Goal: Task Accomplishment & Management: Manage account settings

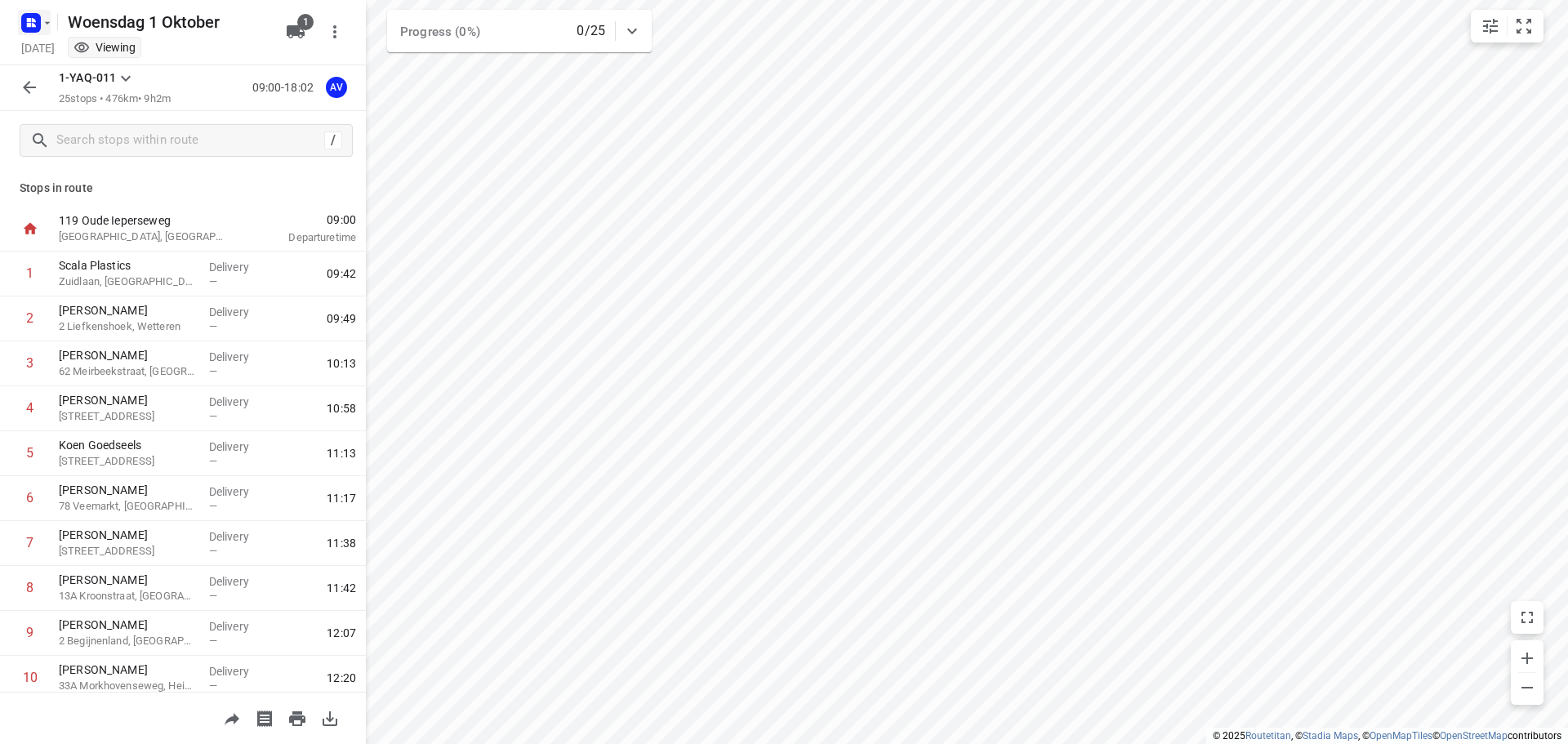
scroll to position [727, 0]
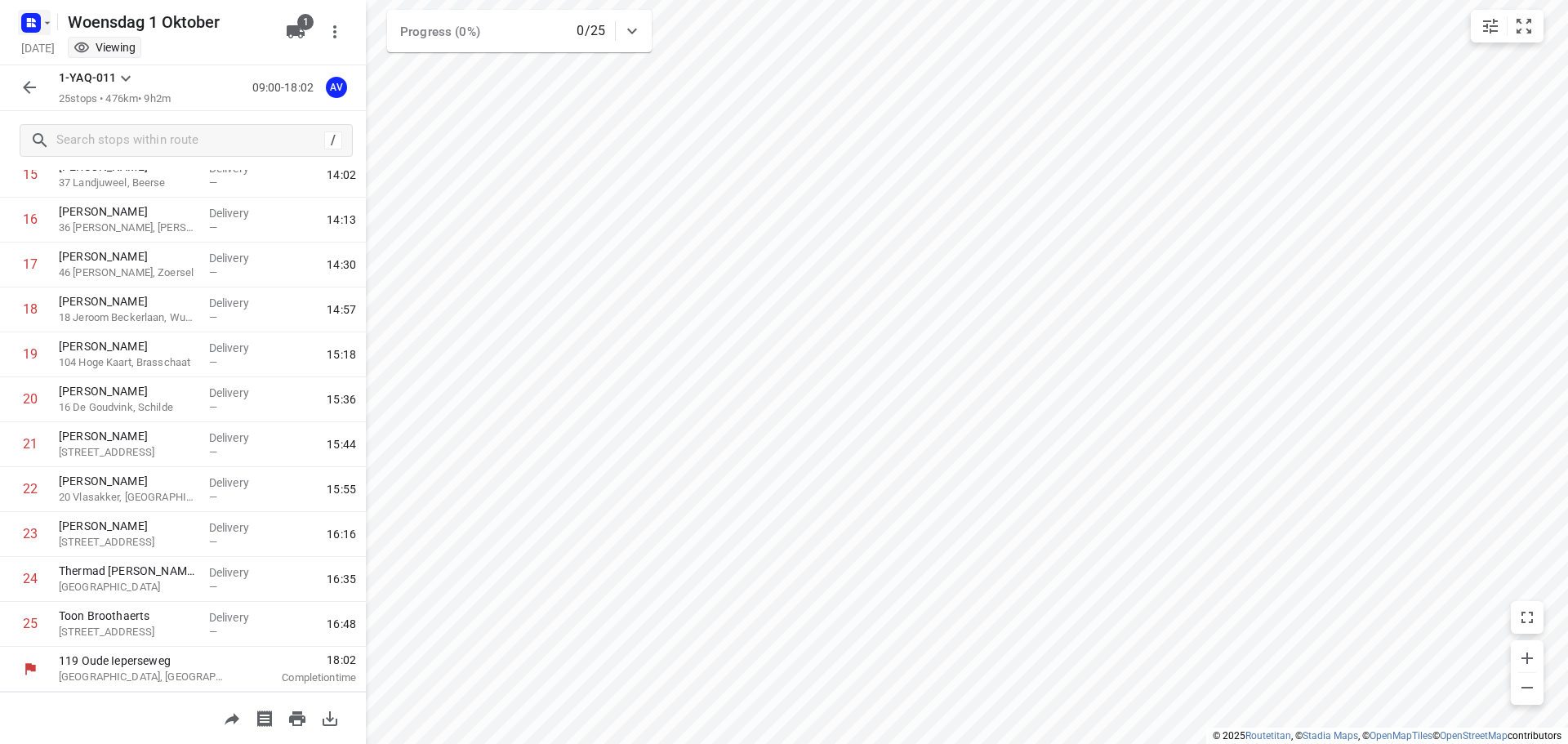
click at [44, 17] on icon "button" at bounding box center [48, 23] width 13 height 13
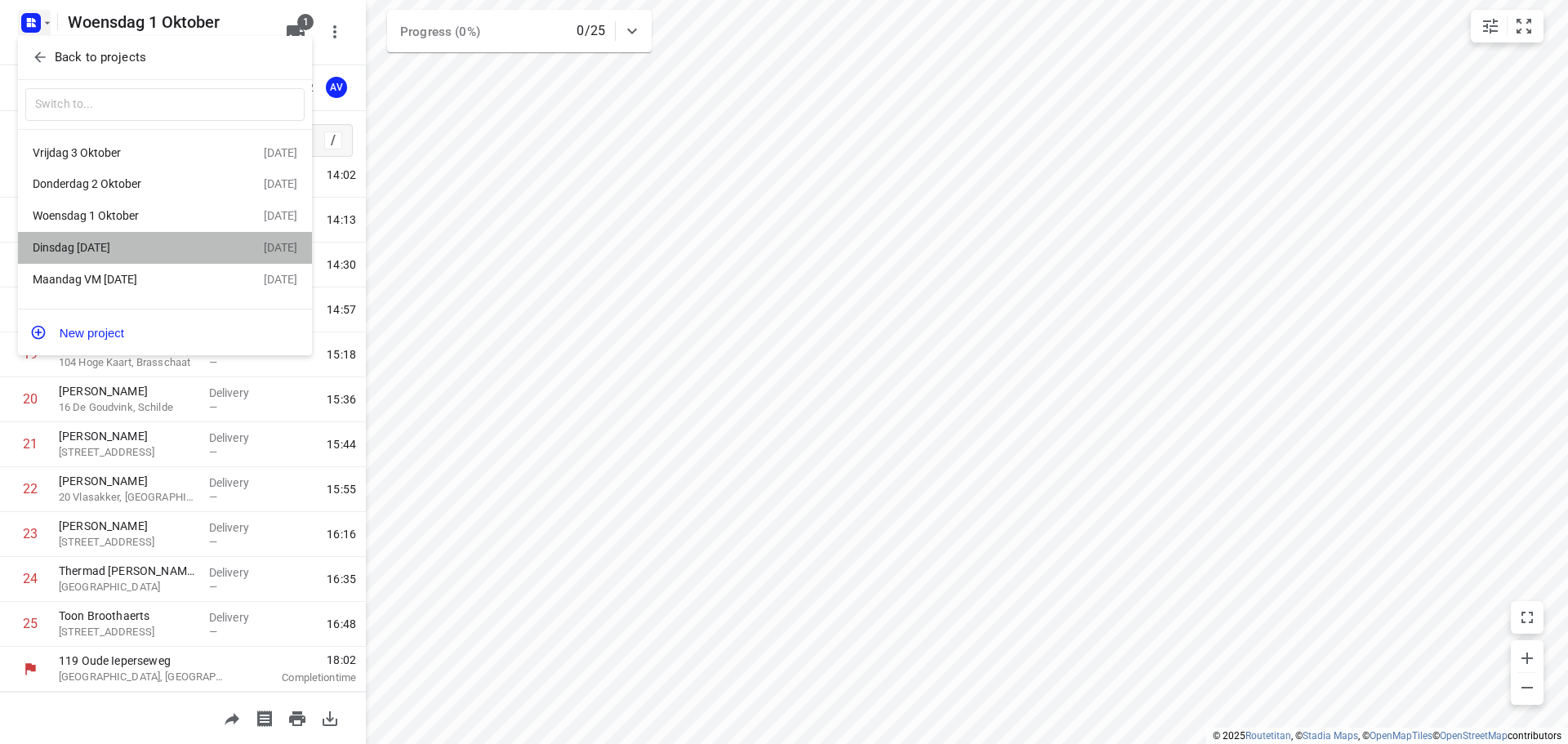
click at [108, 254] on div "Dinsdag [DATE]" at bounding box center [126, 247] width 187 height 13
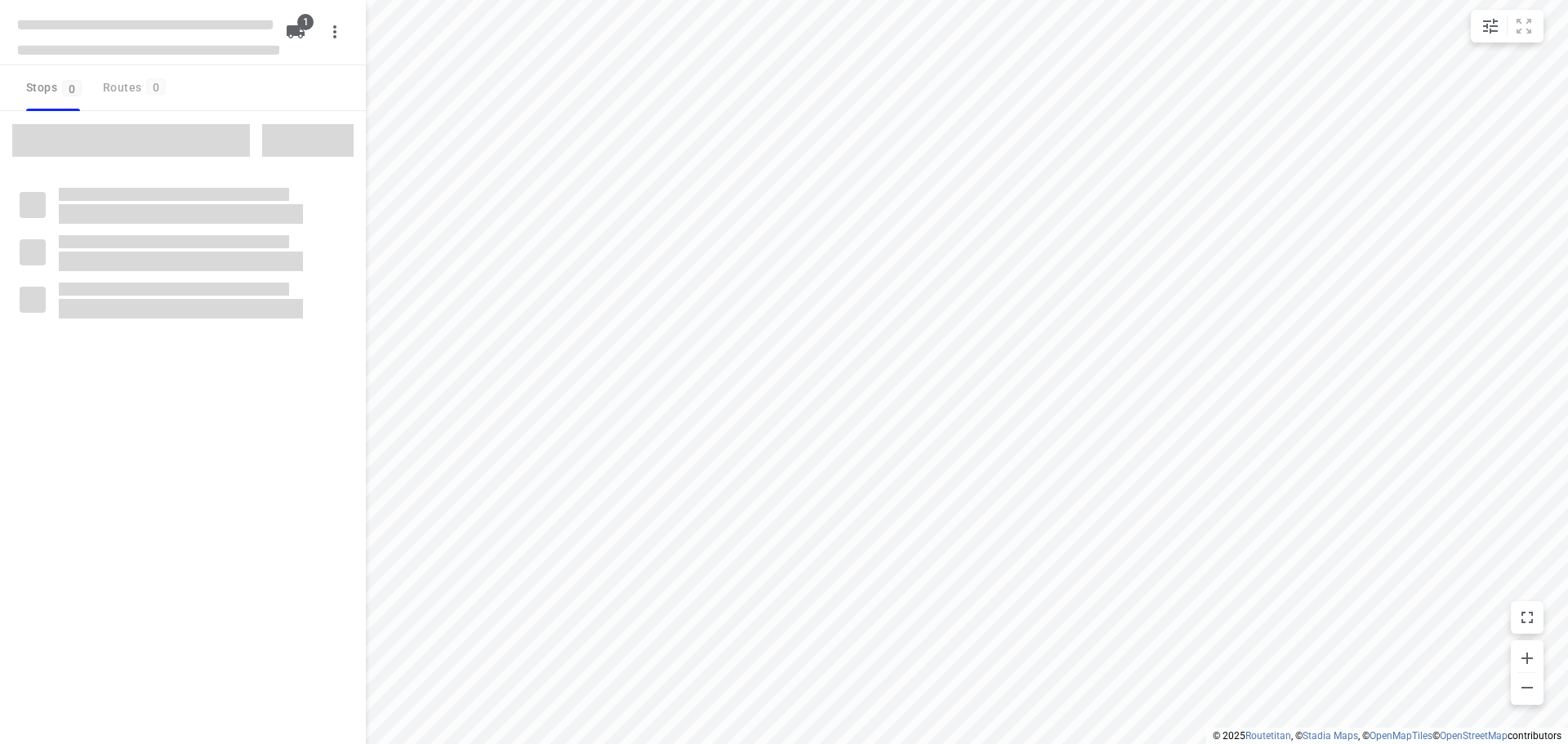
type input "distance"
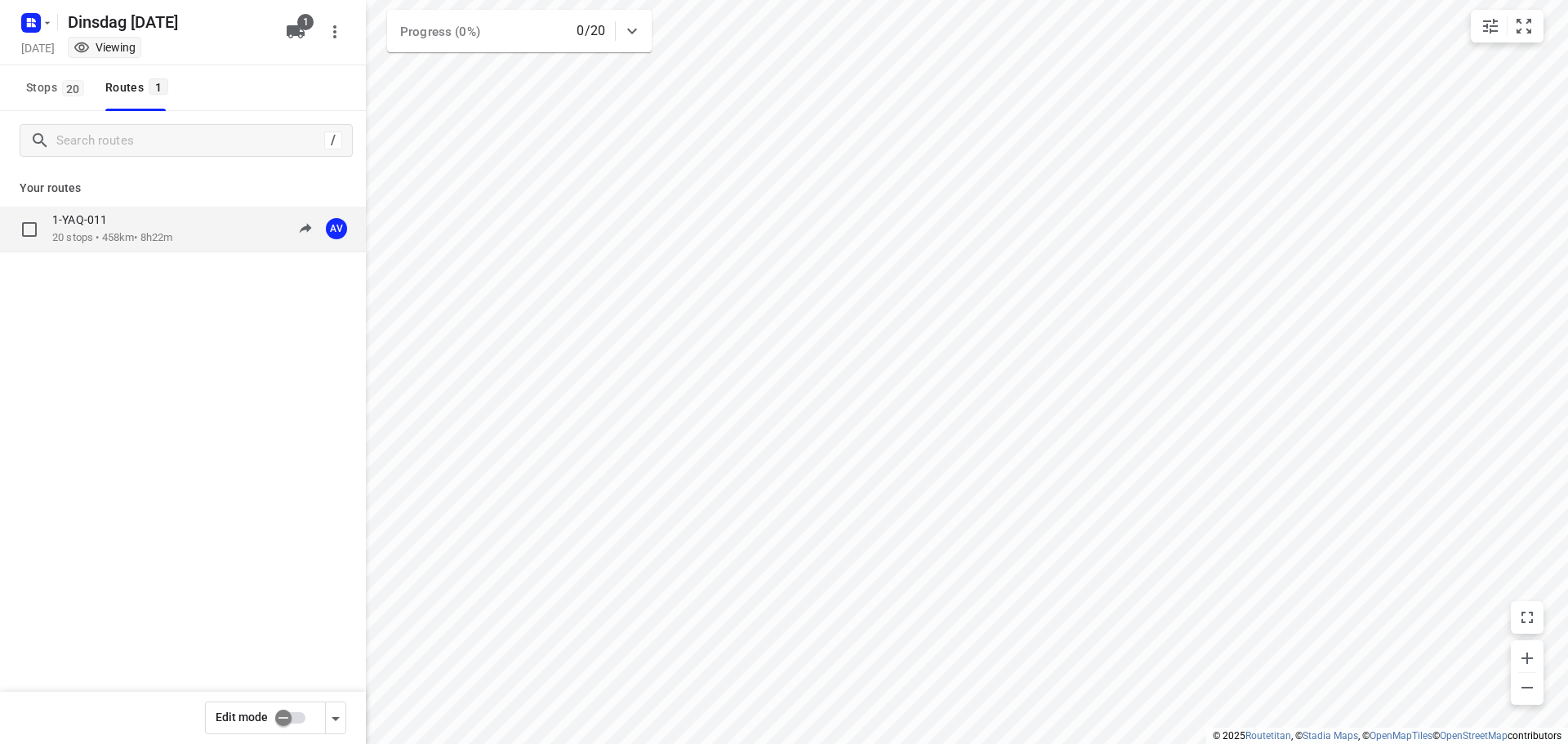
click at [183, 233] on div "1-YAQ-011 20 stops • 458km • 8h22m 09:00-17:22 AV" at bounding box center [209, 229] width 313 height 34
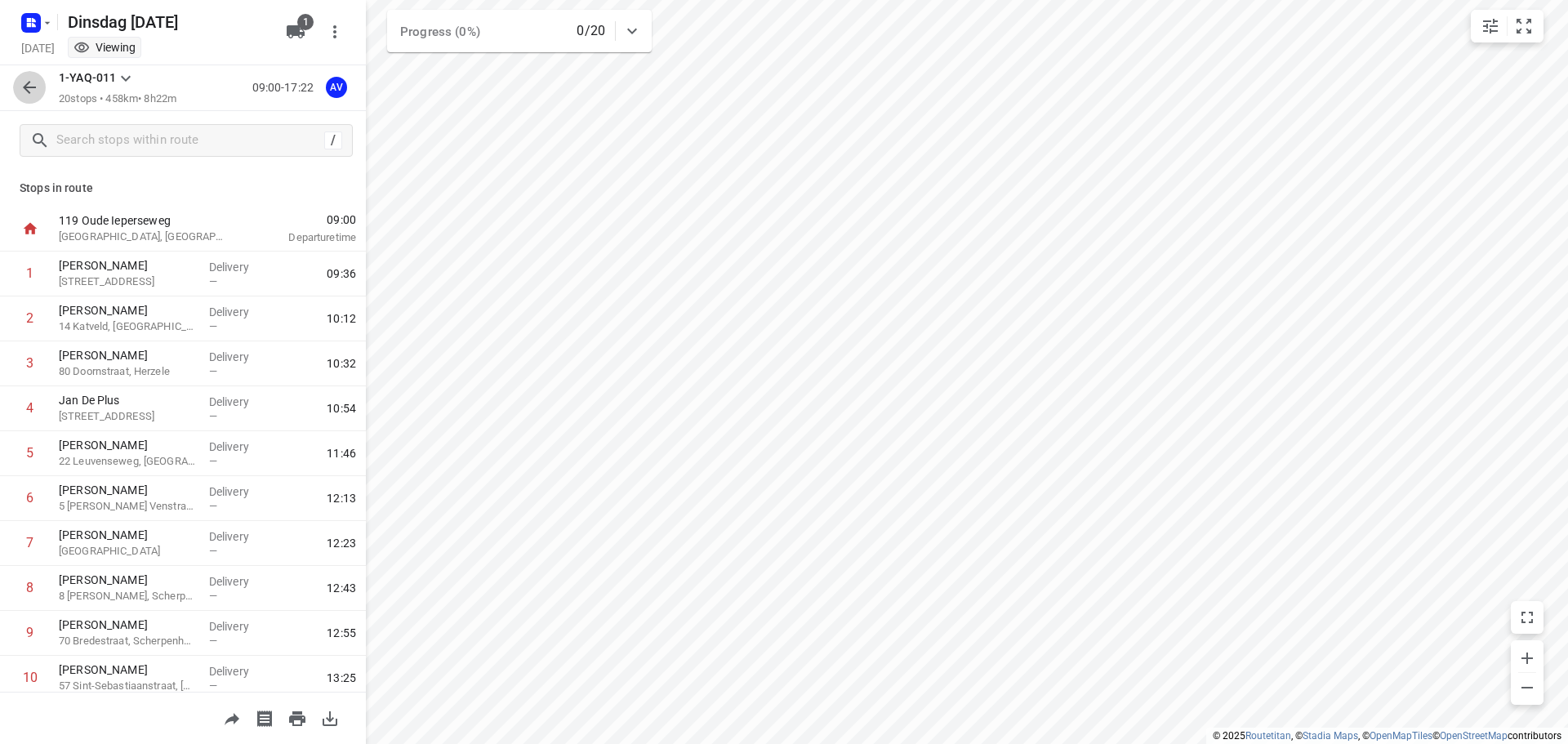
click at [28, 88] on icon "button" at bounding box center [30, 88] width 13 height 13
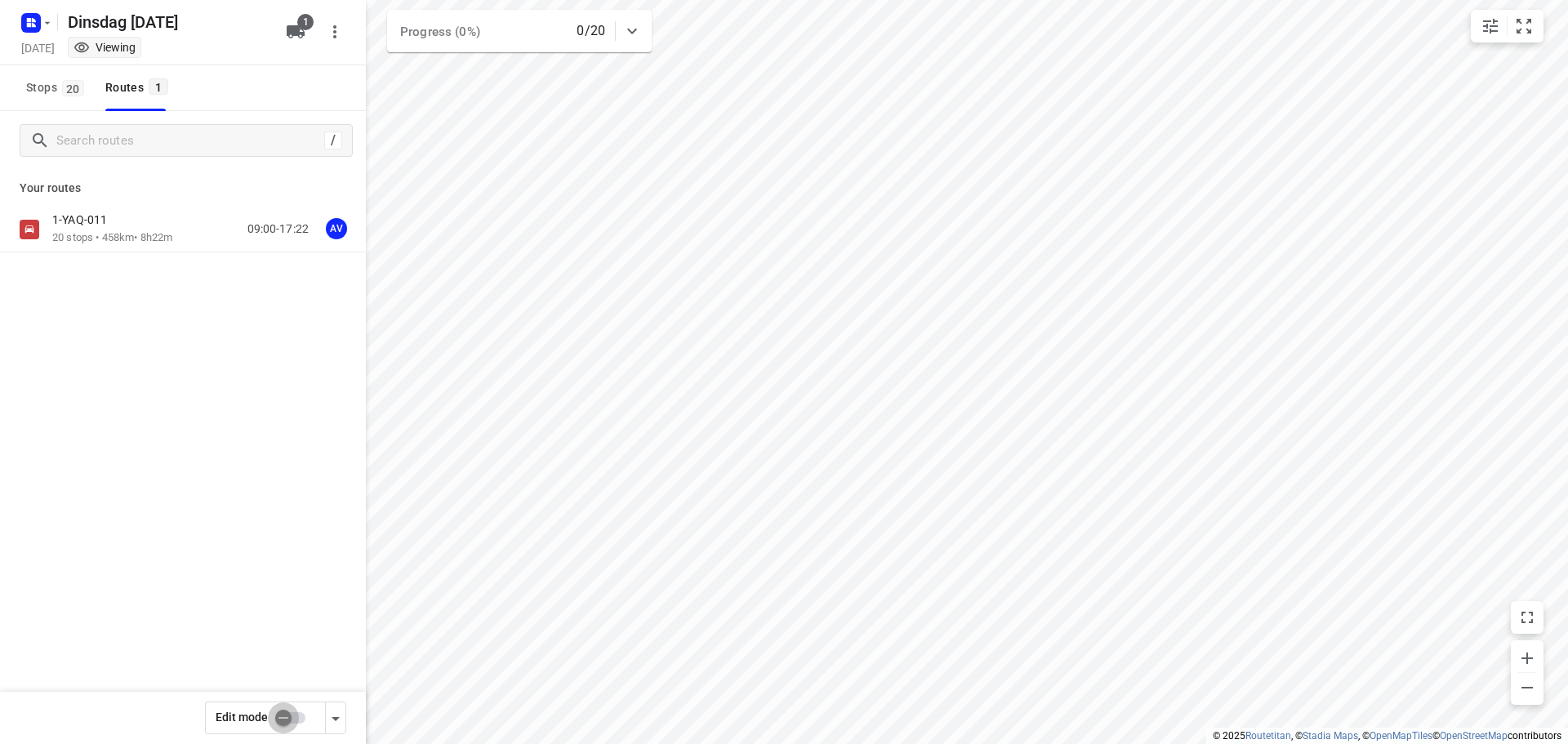
click at [298, 718] on input "checkbox" at bounding box center [283, 717] width 93 height 31
checkbox input "true"
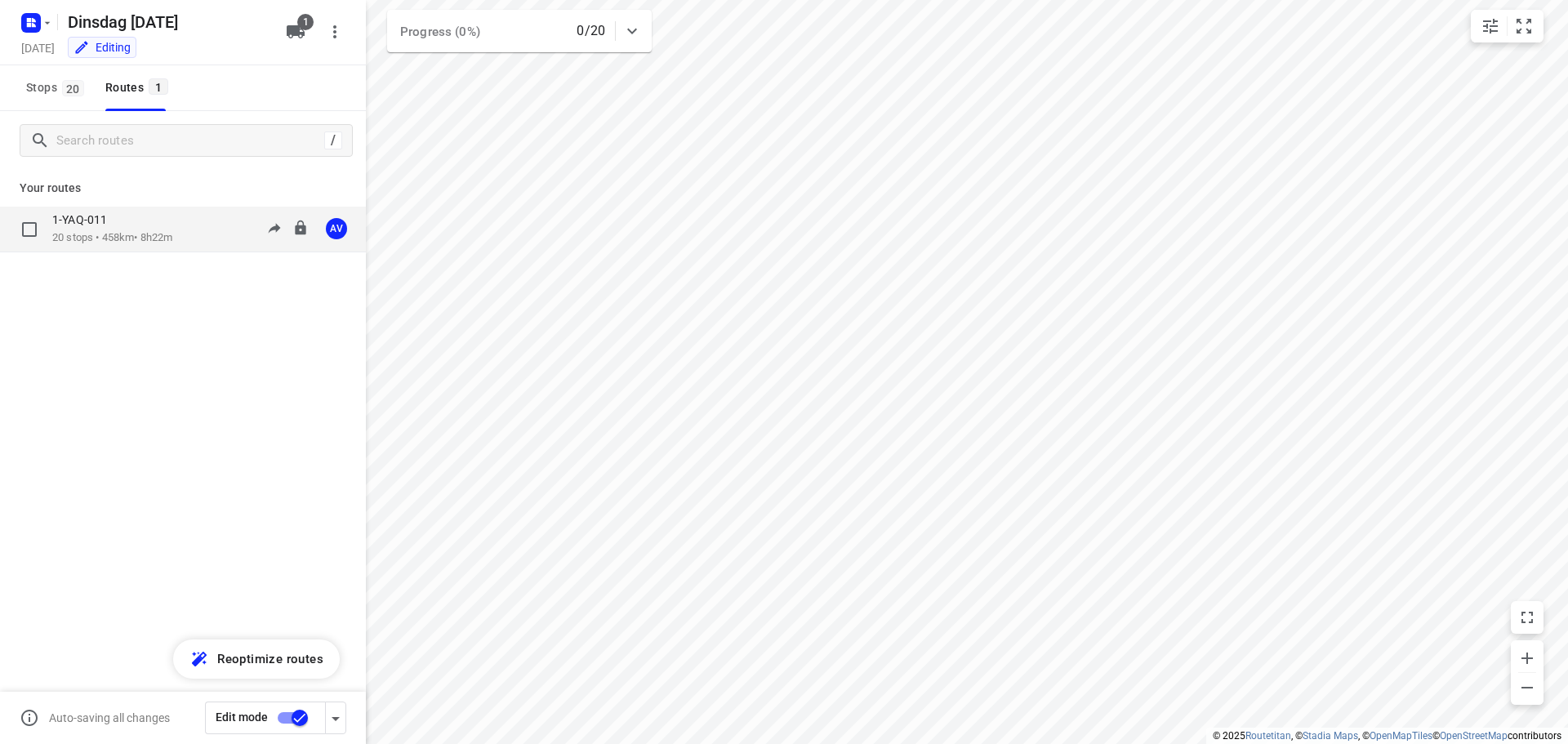
click at [184, 229] on div "1-YAQ-011 20 stops • 458km • 8h22m 09:00-17:22 AV" at bounding box center [209, 229] width 313 height 34
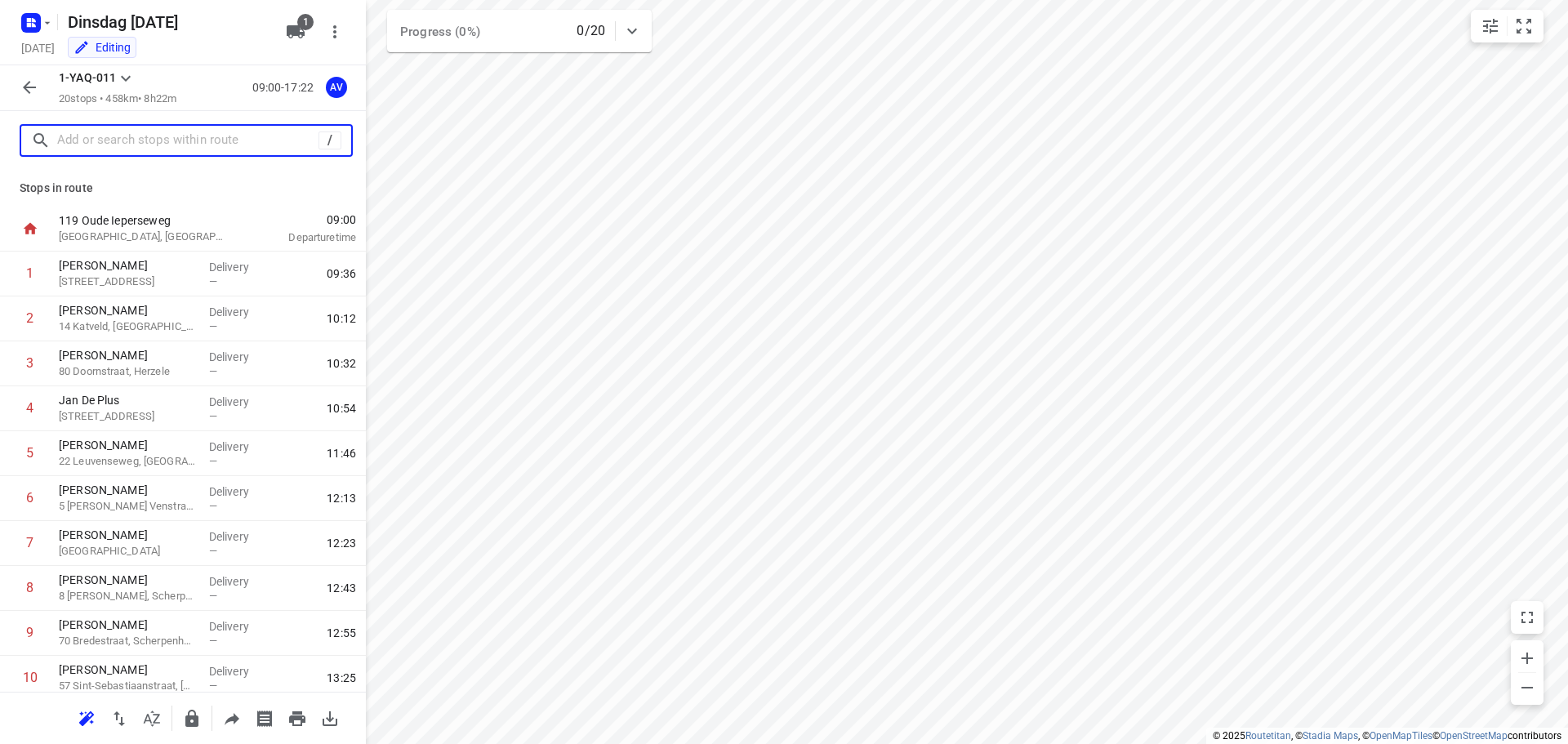
click at [194, 142] on input "text" at bounding box center [187, 141] width 261 height 25
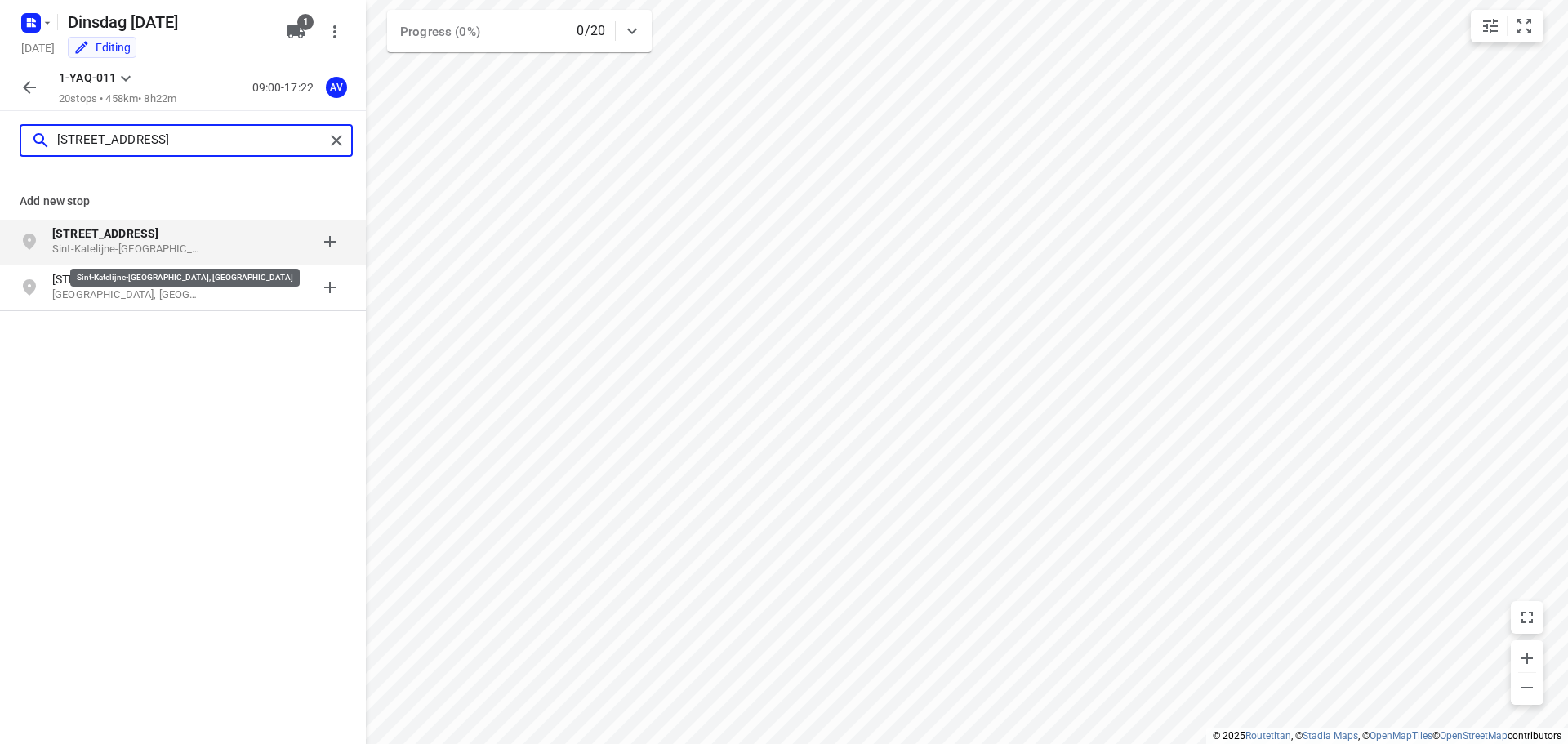
type input "[STREET_ADDRESS]"
click at [148, 242] on p "Sint-Katelijne-[GEOGRAPHIC_DATA], [GEOGRAPHIC_DATA]" at bounding box center [127, 249] width 150 height 16
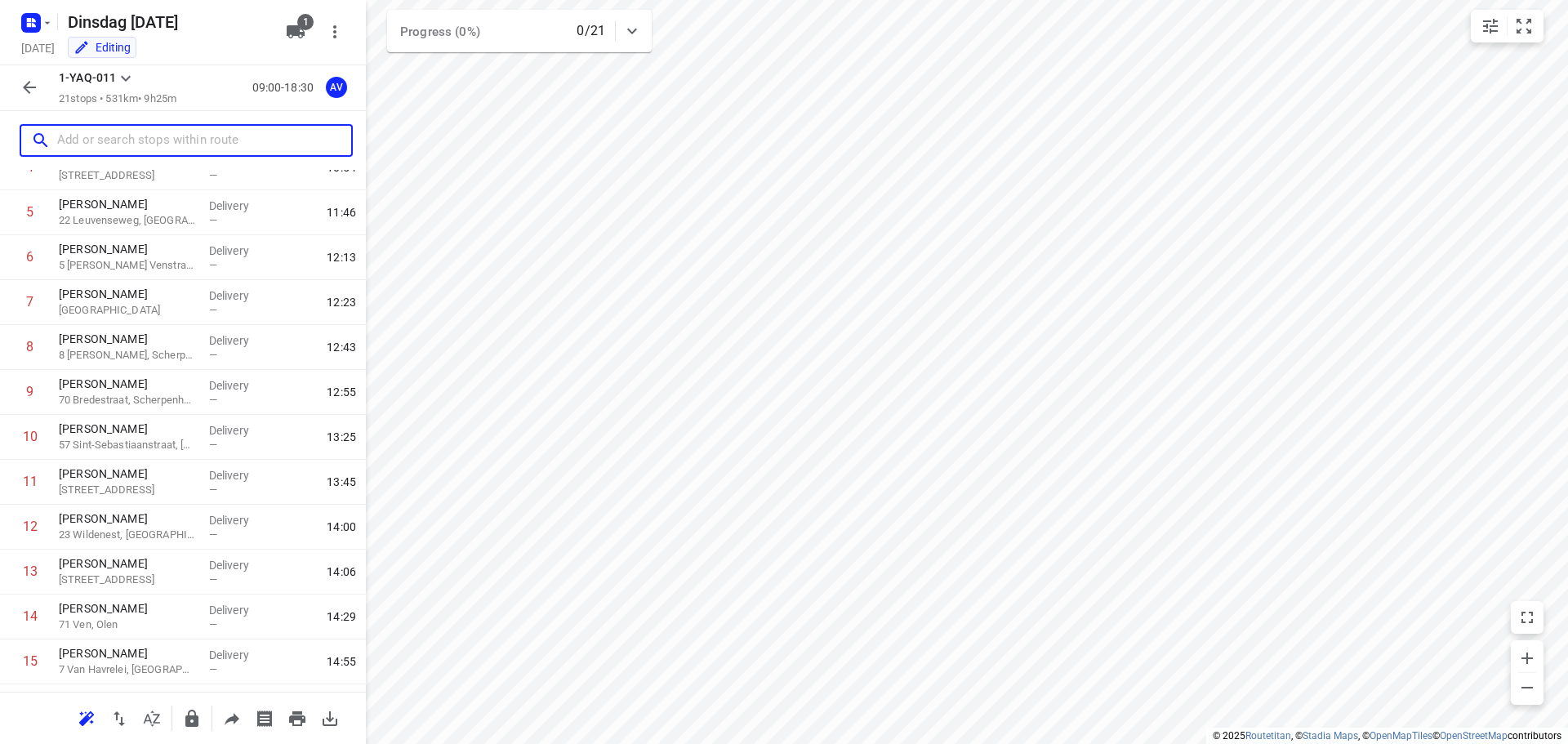
scroll to position [548, 0]
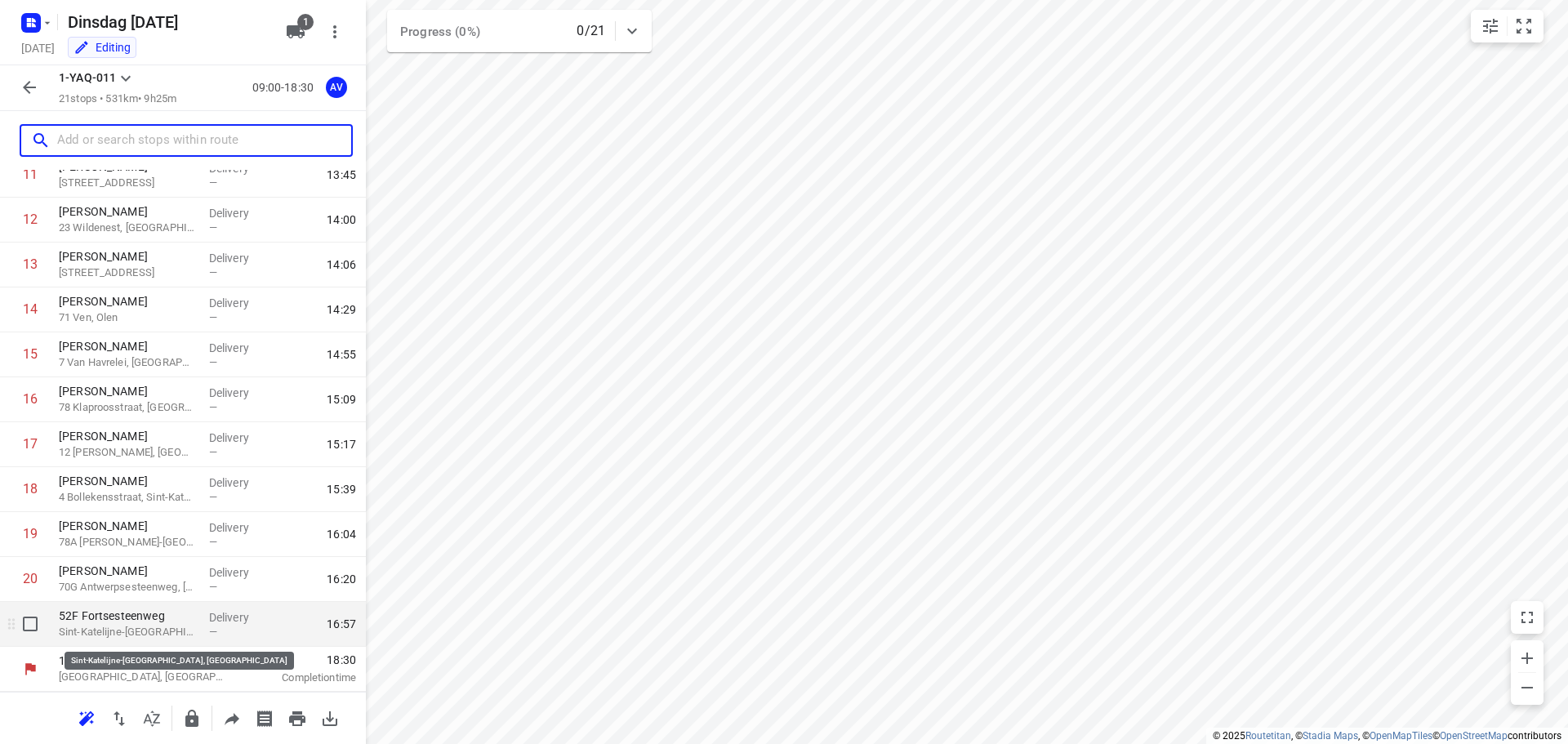
click at [123, 629] on p "Sint-Katelijne-[GEOGRAPHIC_DATA], [GEOGRAPHIC_DATA]" at bounding box center [127, 632] width 137 height 17
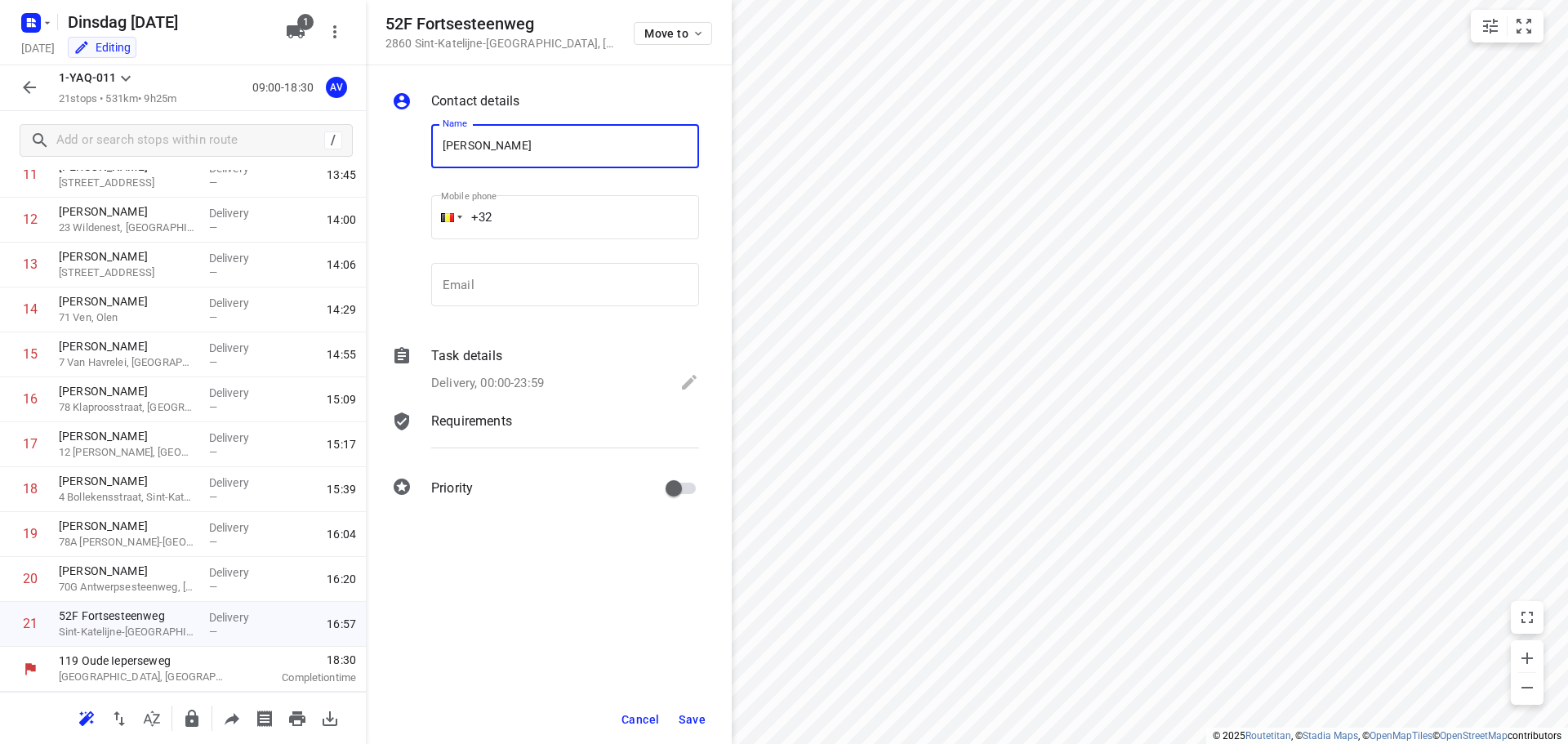
type input "[PERSON_NAME]"
click at [562, 217] on input "+32" at bounding box center [564, 216] width 268 height 44
type input "[PHONE_NUMBER]"
click at [520, 379] on p "Delivery, 00:00-23:59" at bounding box center [487, 383] width 113 height 19
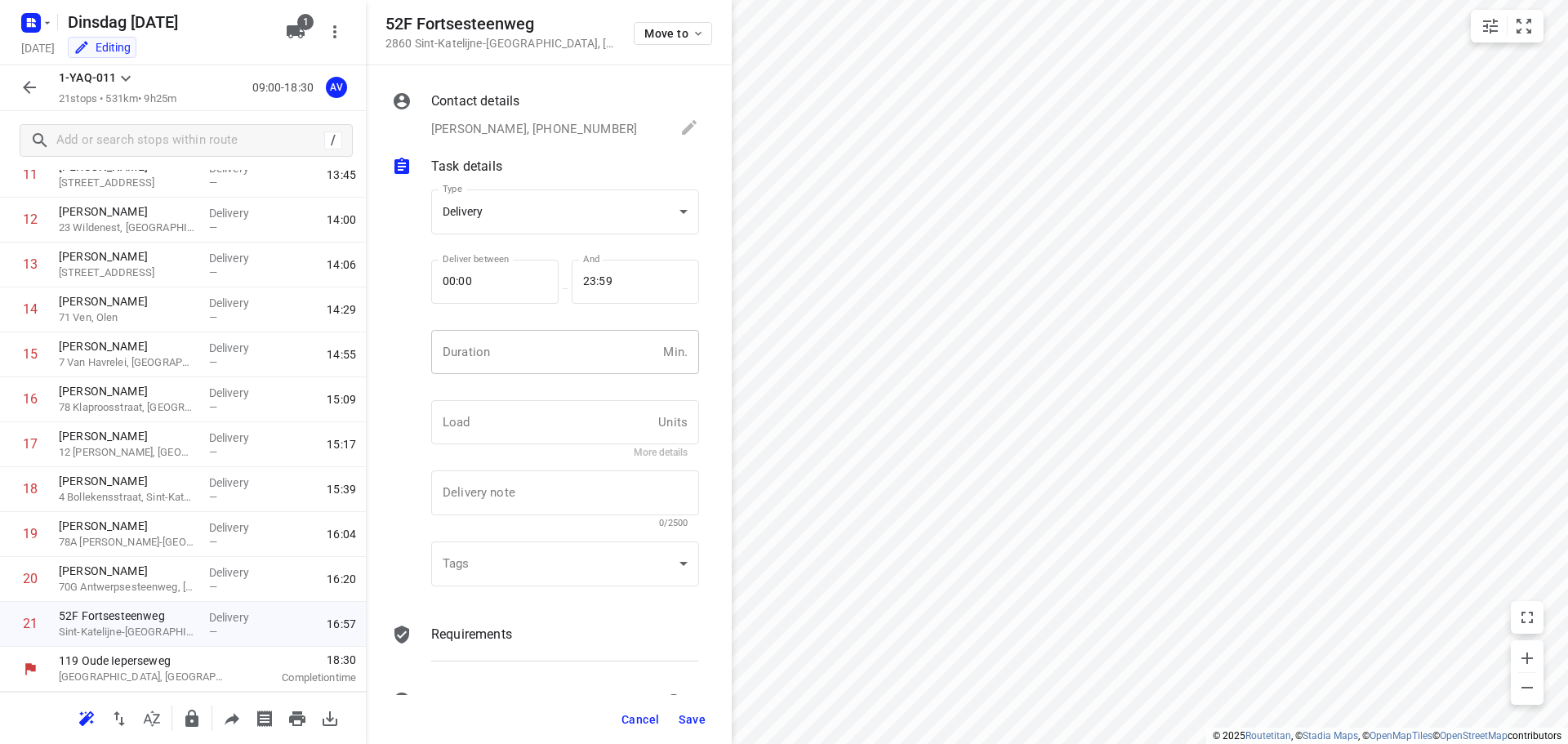
click at [529, 362] on input "number" at bounding box center [543, 351] width 226 height 44
type input "1"
click at [694, 717] on span "Save" at bounding box center [692, 720] width 27 height 13
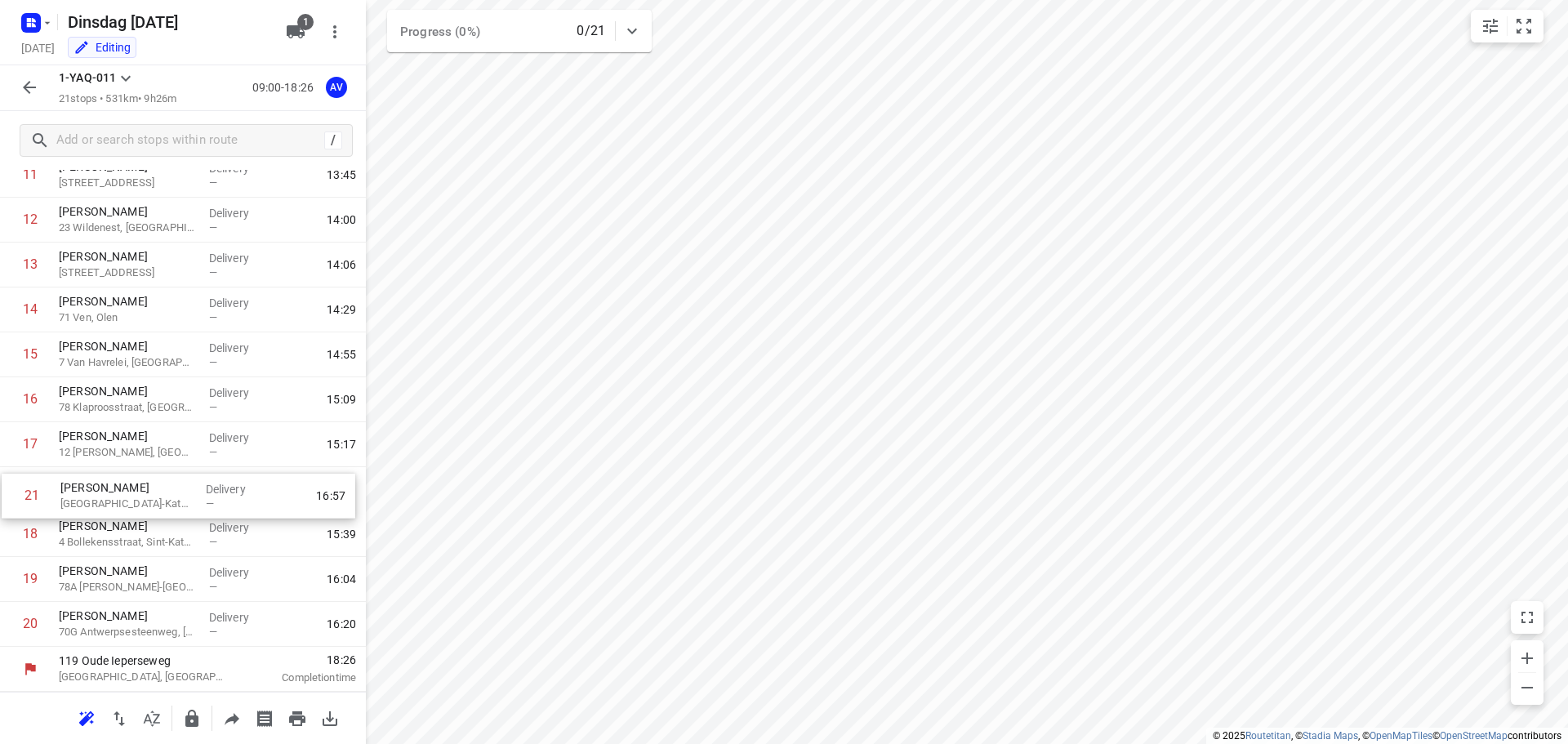
drag, startPoint x: 8, startPoint y: 628, endPoint x: 12, endPoint y: 496, distance: 132.1
click at [12, 496] on div "1 [PERSON_NAME] 46 Stationsstraat, [GEOGRAPHIC_DATA] Delivery — 09:36 2 [PERSON…" at bounding box center [183, 175] width 365 height 944
click at [34, 79] on icon "button" at bounding box center [29, 87] width 20 height 20
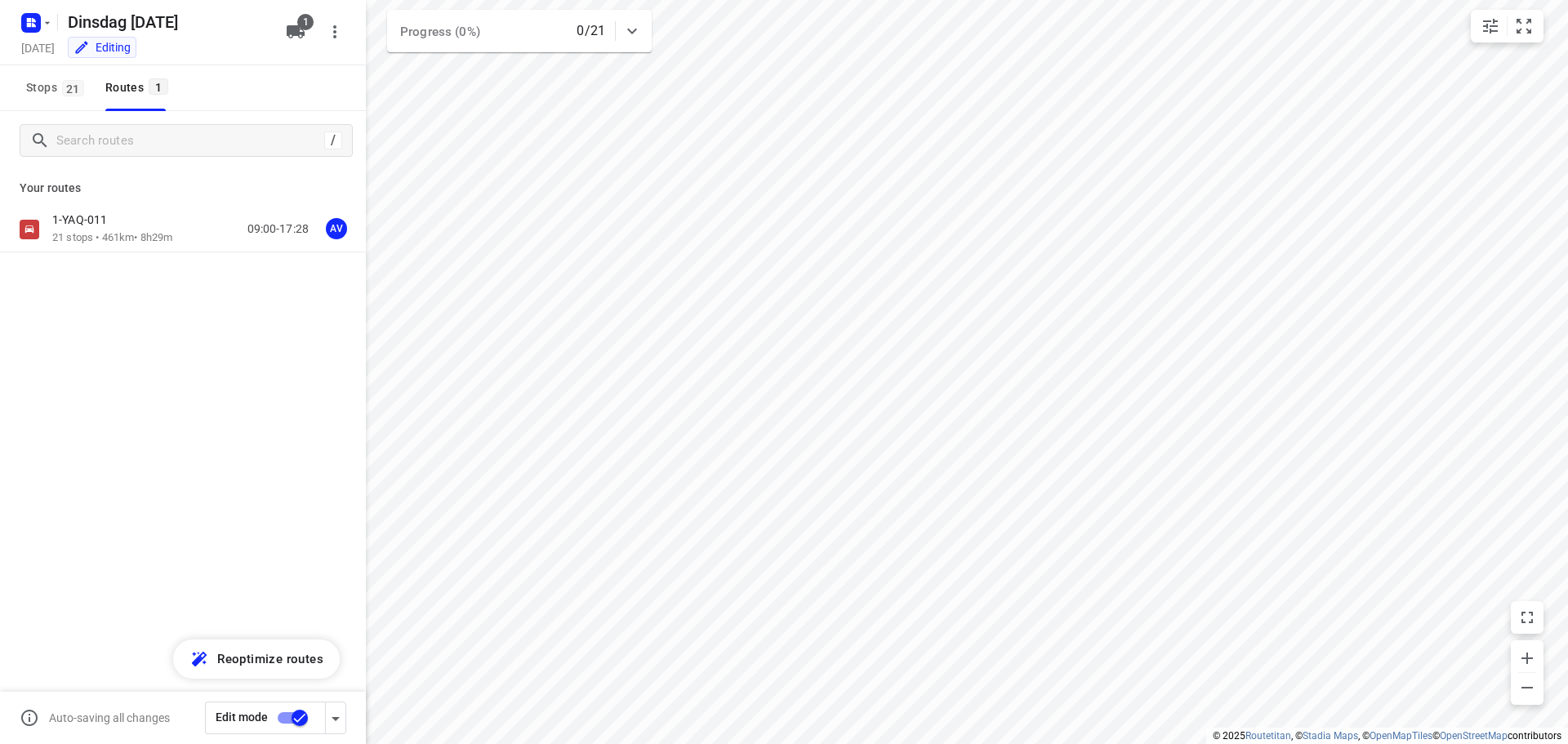
click at [284, 719] on input "checkbox" at bounding box center [300, 717] width 93 height 31
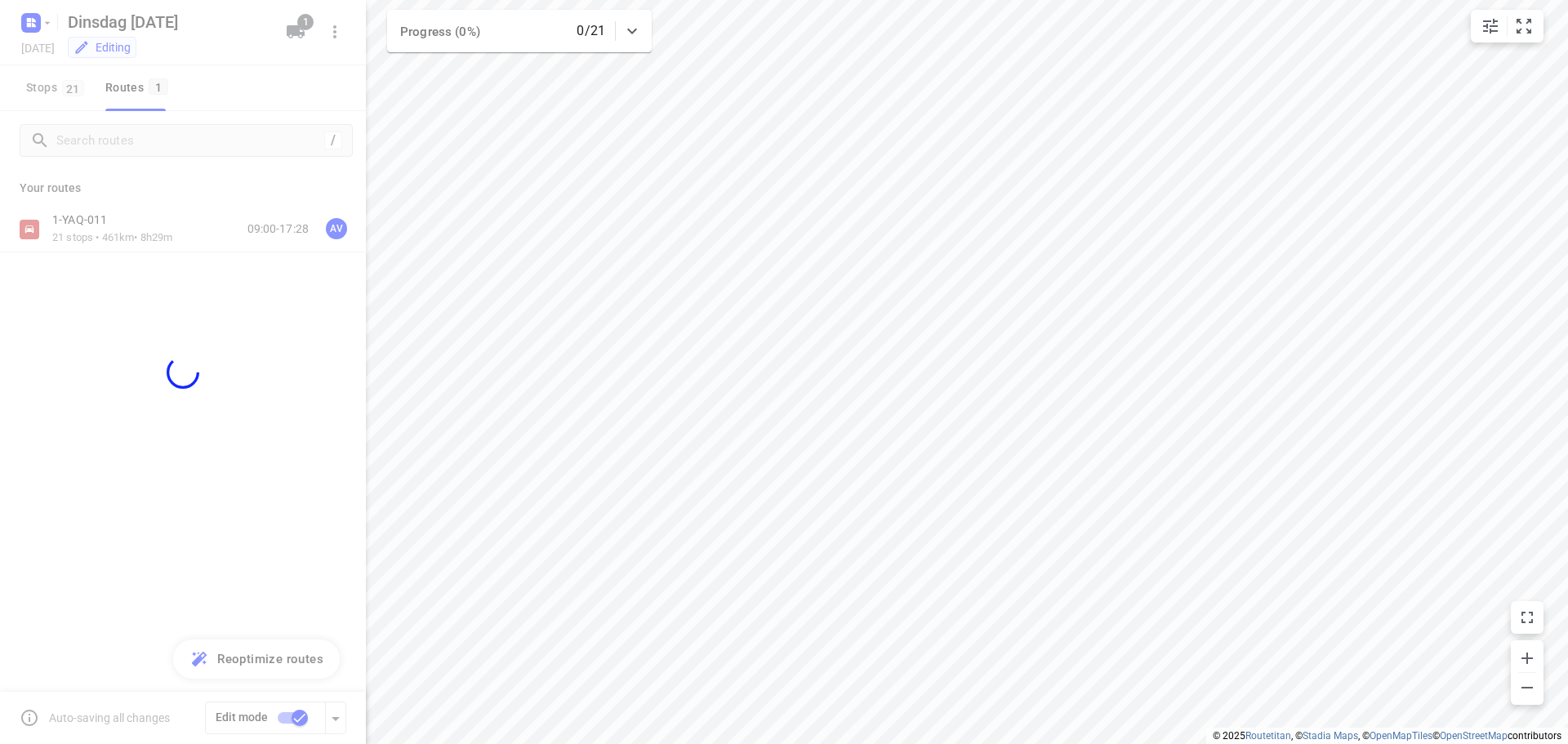
checkbox input "false"
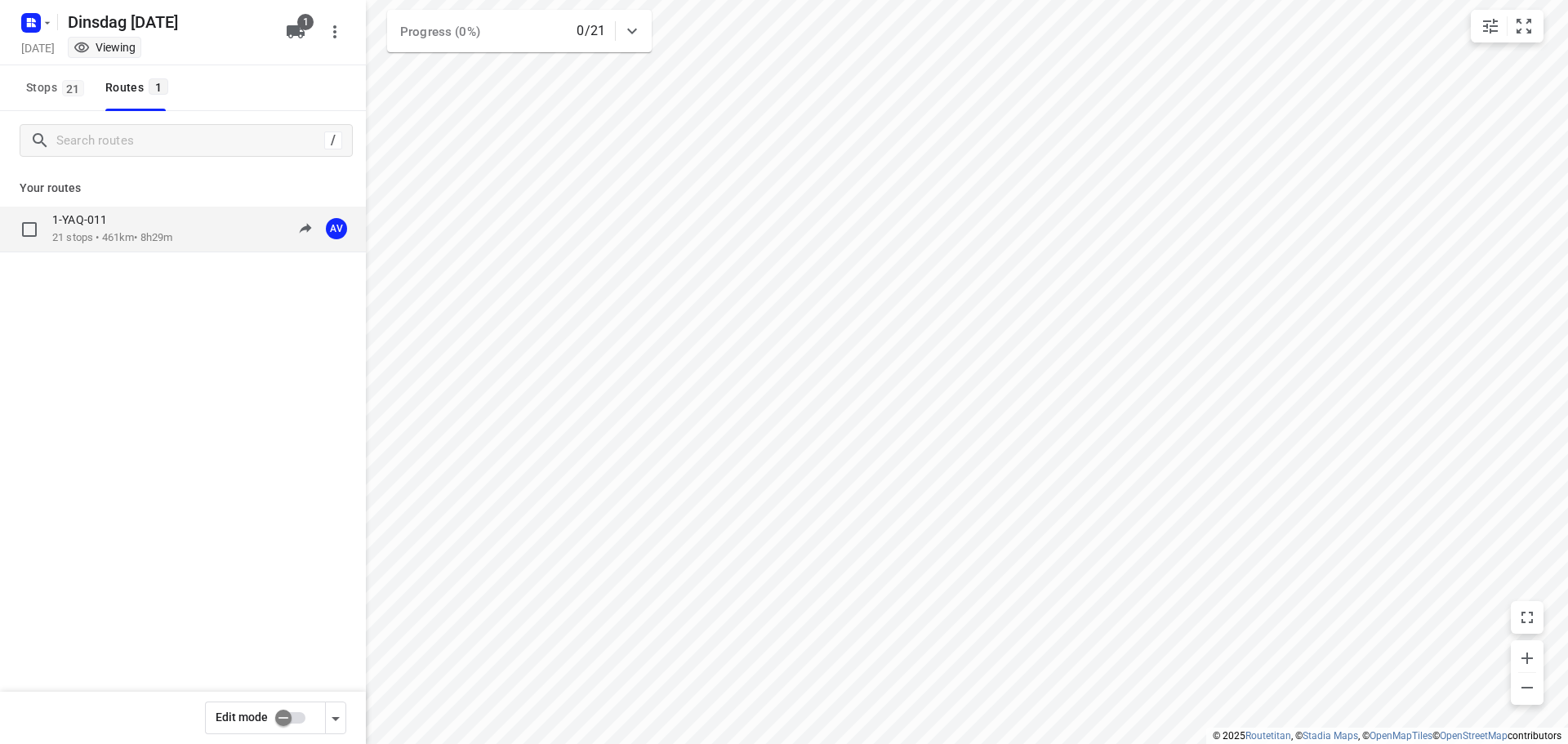
click at [172, 227] on div "1-YAQ-011" at bounding box center [112, 221] width 120 height 18
